Goal: Task Accomplishment & Management: Use online tool/utility

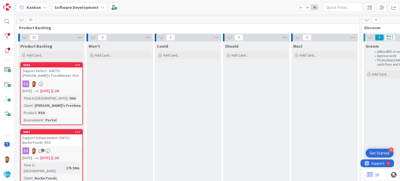
scroll to position [0, 491]
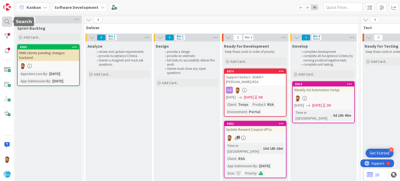
click at [7, 20] on div at bounding box center [7, 21] width 10 height 10
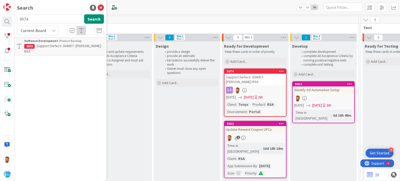
click at [48, 20] on input "9074" at bounding box center [49, 18] width 65 height 9
type input "9053"
click at [48, 42] on b "Software Development ›" at bounding box center [41, 41] width 35 height 4
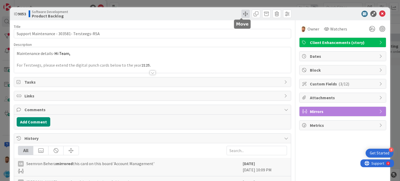
click at [241, 16] on span at bounding box center [245, 14] width 8 height 8
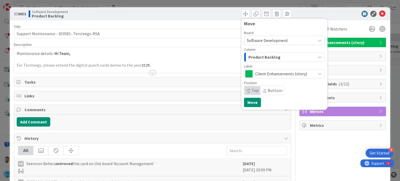
click at [263, 57] on span "Product Backlog" at bounding box center [265, 57] width 32 height 7
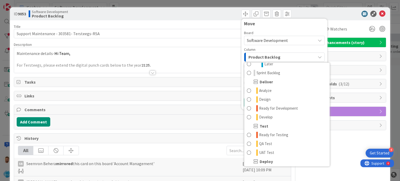
scroll to position [95, 0]
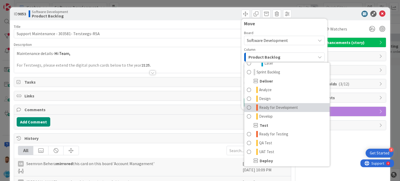
click at [268, 109] on span "Ready for Development" at bounding box center [278, 107] width 39 height 6
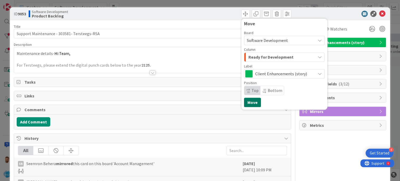
click at [248, 104] on button "Move" at bounding box center [252, 102] width 17 height 9
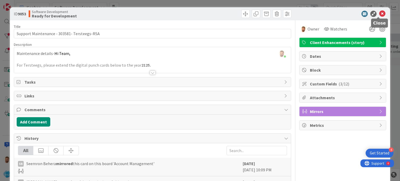
click at [379, 14] on icon at bounding box center [382, 14] width 6 height 6
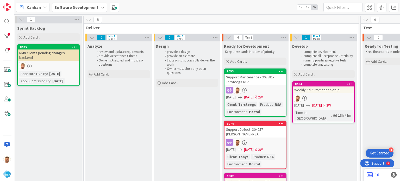
click at [240, 76] on div "Support Maintenance - 303581- Tersteegs-RSA" at bounding box center [255, 79] width 61 height 11
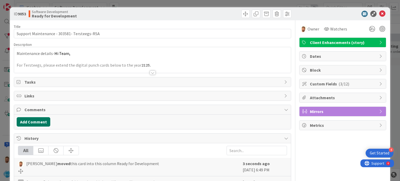
click at [45, 125] on button "Add Comment" at bounding box center [34, 121] width 34 height 9
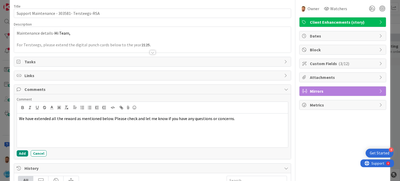
scroll to position [21, 0]
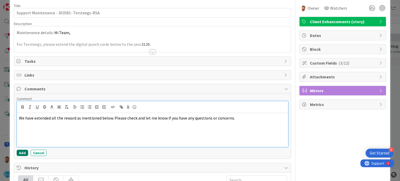
click at [20, 152] on button "Add" at bounding box center [22, 153] width 11 height 6
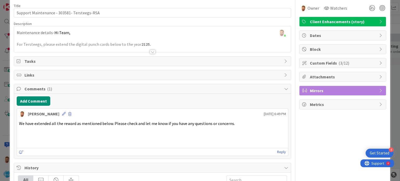
scroll to position [0, 0]
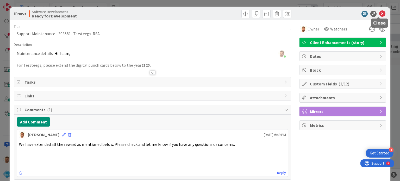
click at [379, 12] on icon at bounding box center [382, 14] width 6 height 6
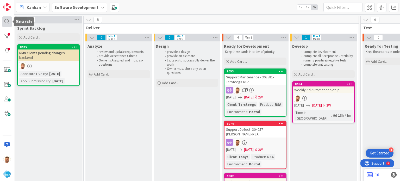
click at [8, 22] on div at bounding box center [7, 21] width 10 height 10
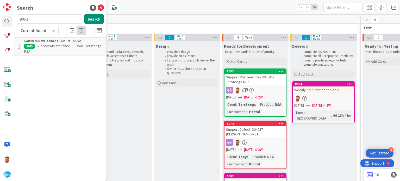
click at [34, 18] on input "9053" at bounding box center [49, 18] width 65 height 9
type input "android 16"
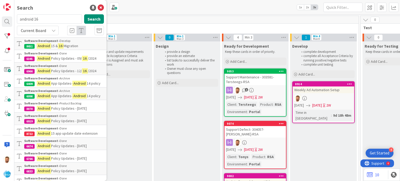
click at [56, 47] on span "15 &" at bounding box center [54, 46] width 7 height 5
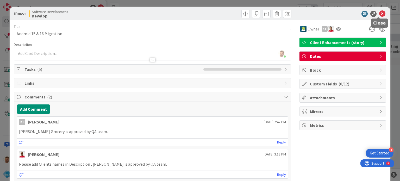
click at [381, 12] on icon at bounding box center [382, 14] width 6 height 6
